Goal: Task Accomplishment & Management: Manage account settings

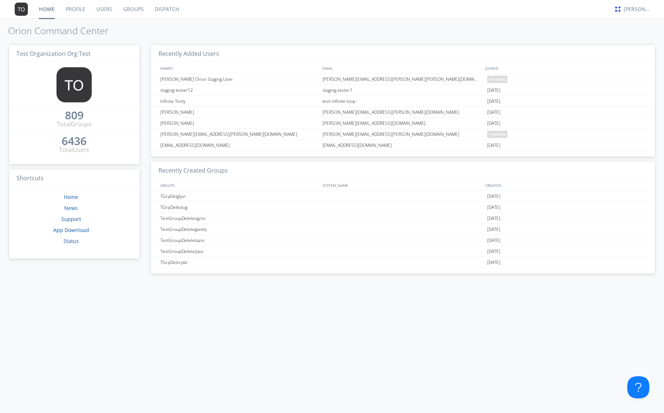
click at [162, 8] on link "Dispatch" at bounding box center [166, 9] width 35 height 18
click at [166, 4] on link "Dispatch" at bounding box center [166, 9] width 35 height 18
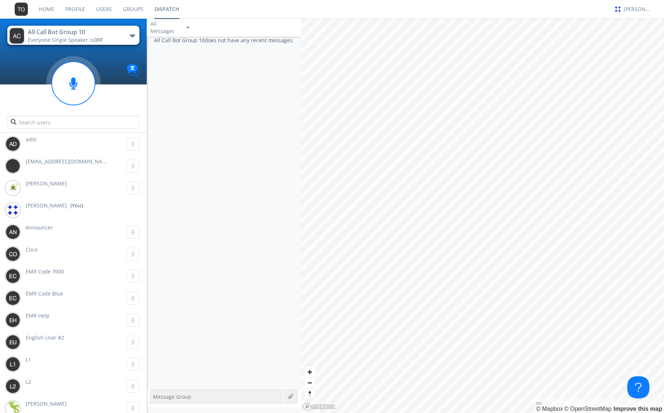
click at [128, 10] on link "Groups" at bounding box center [133, 9] width 32 height 18
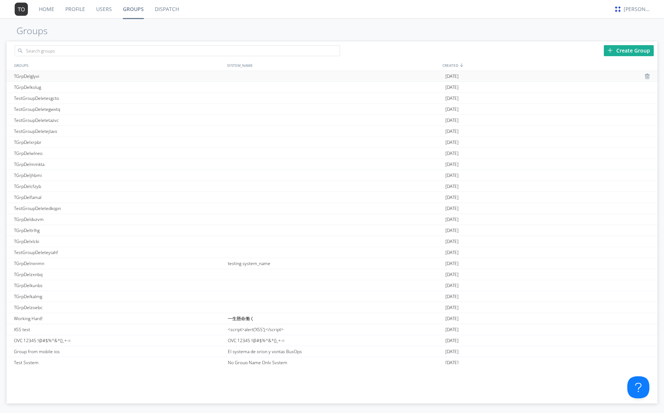
click at [68, 81] on div "TGrpDelglyvi" at bounding box center [119, 76] width 214 height 11
